Goal: Navigation & Orientation: Find specific page/section

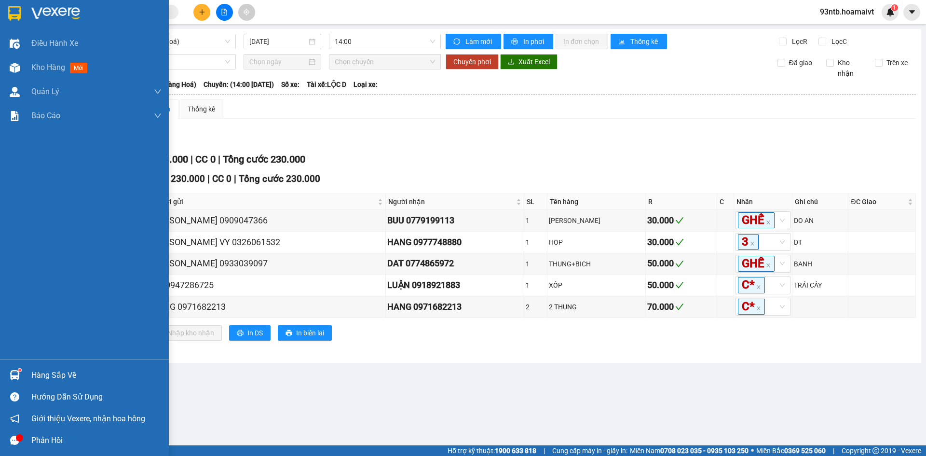
click at [15, 374] on img at bounding box center [15, 375] width 10 height 10
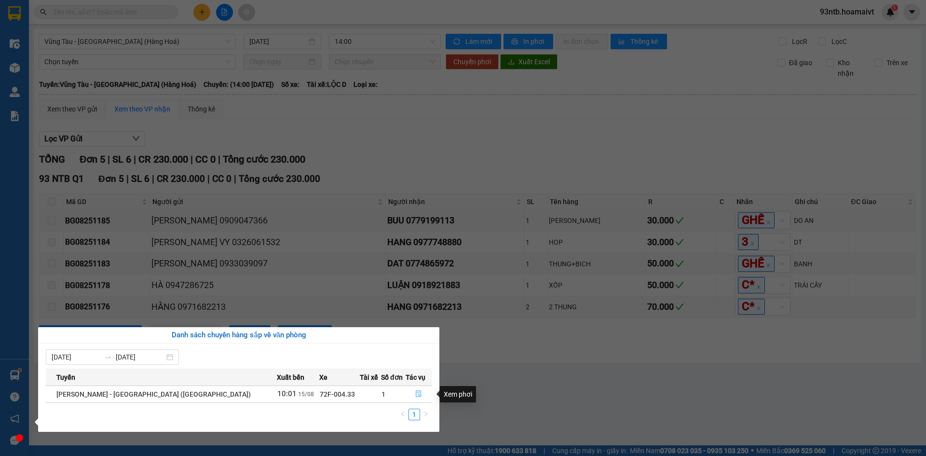
click at [416, 392] on icon "file-done" at bounding box center [419, 394] width 6 height 7
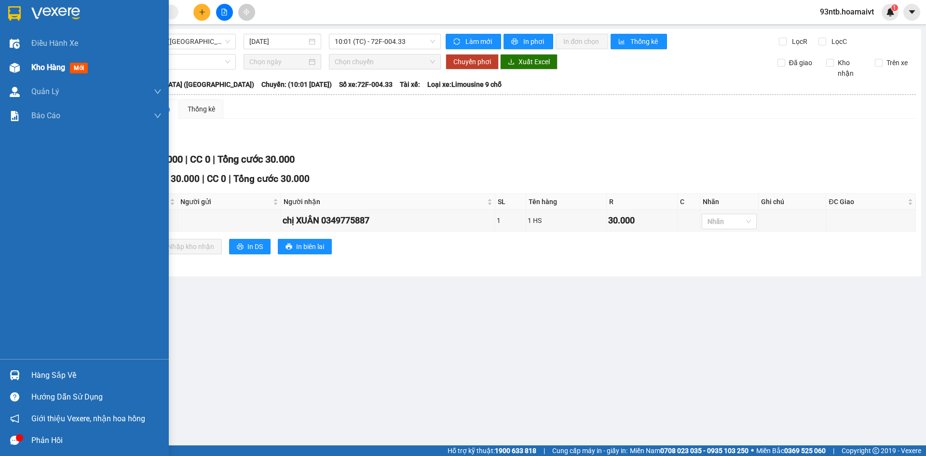
click at [15, 70] on img at bounding box center [15, 68] width 10 height 10
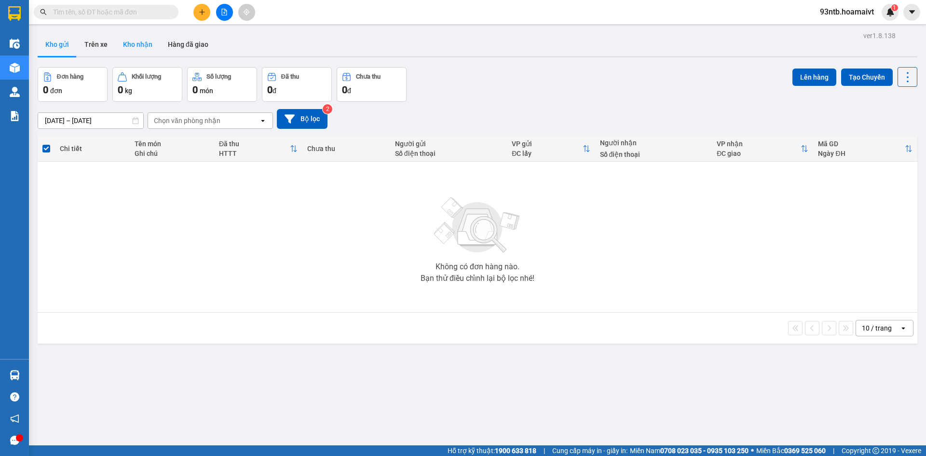
click at [138, 46] on button "Kho nhận" at bounding box center [137, 44] width 45 height 23
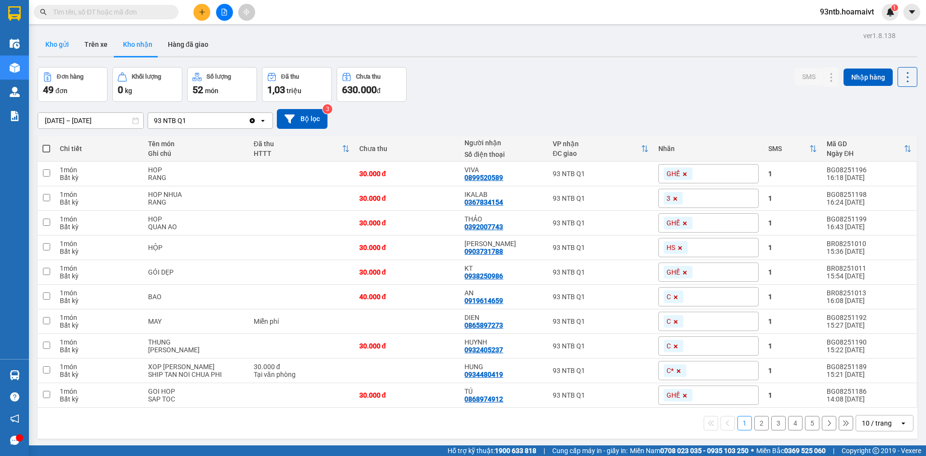
click at [56, 45] on button "Kho gửi" at bounding box center [57, 44] width 39 height 23
